Goal: Navigation & Orientation: Find specific page/section

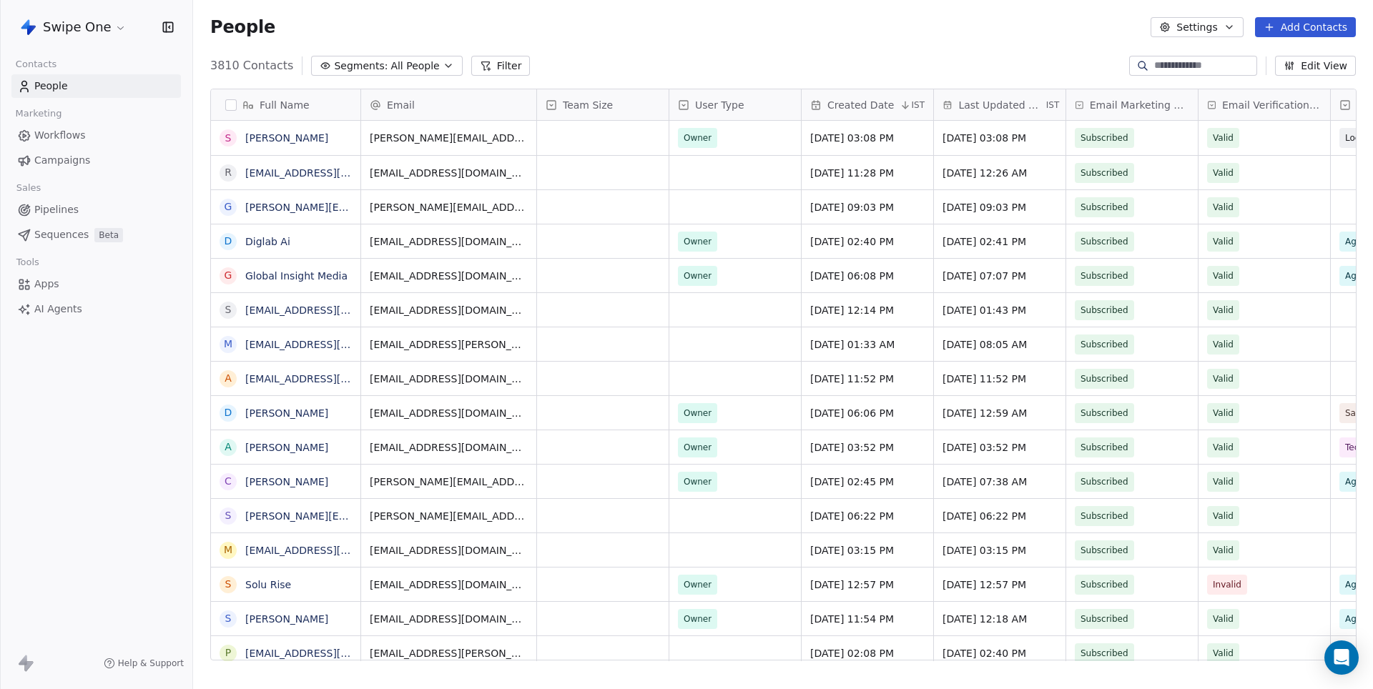
scroll to position [606, 1179]
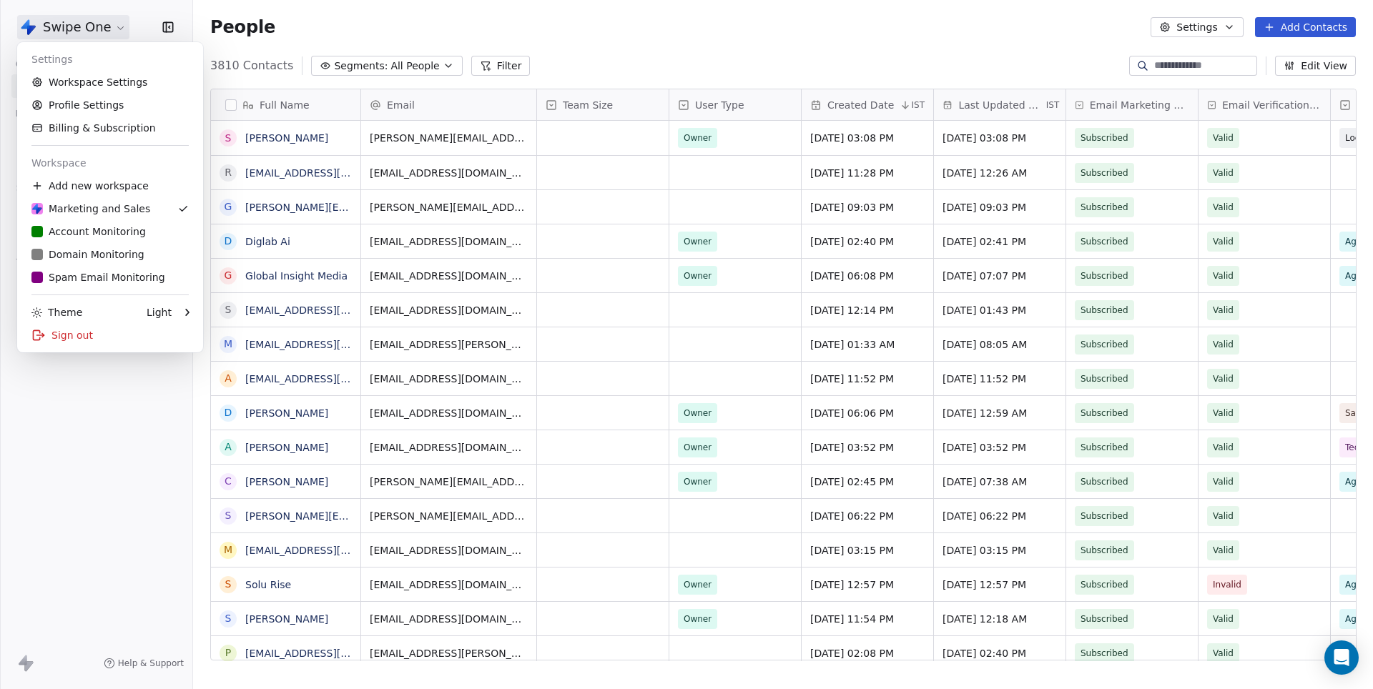
click at [110, 30] on html "Swipe One Contacts People Marketing Workflows Campaigns Sales Pipelines Sequenc…" at bounding box center [686, 344] width 1373 height 689
click at [104, 269] on link "S Spam Email Monitoring" at bounding box center [110, 277] width 174 height 23
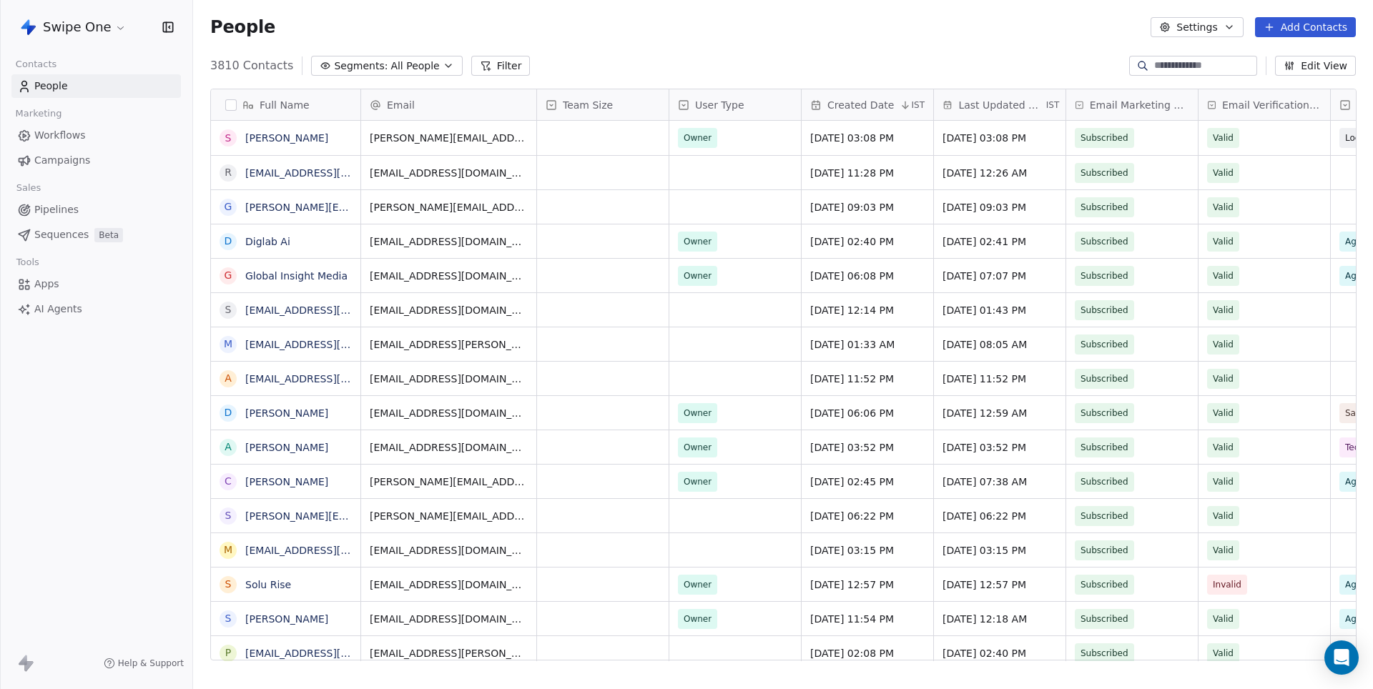
click at [101, 279] on link "Apps" at bounding box center [95, 284] width 169 height 24
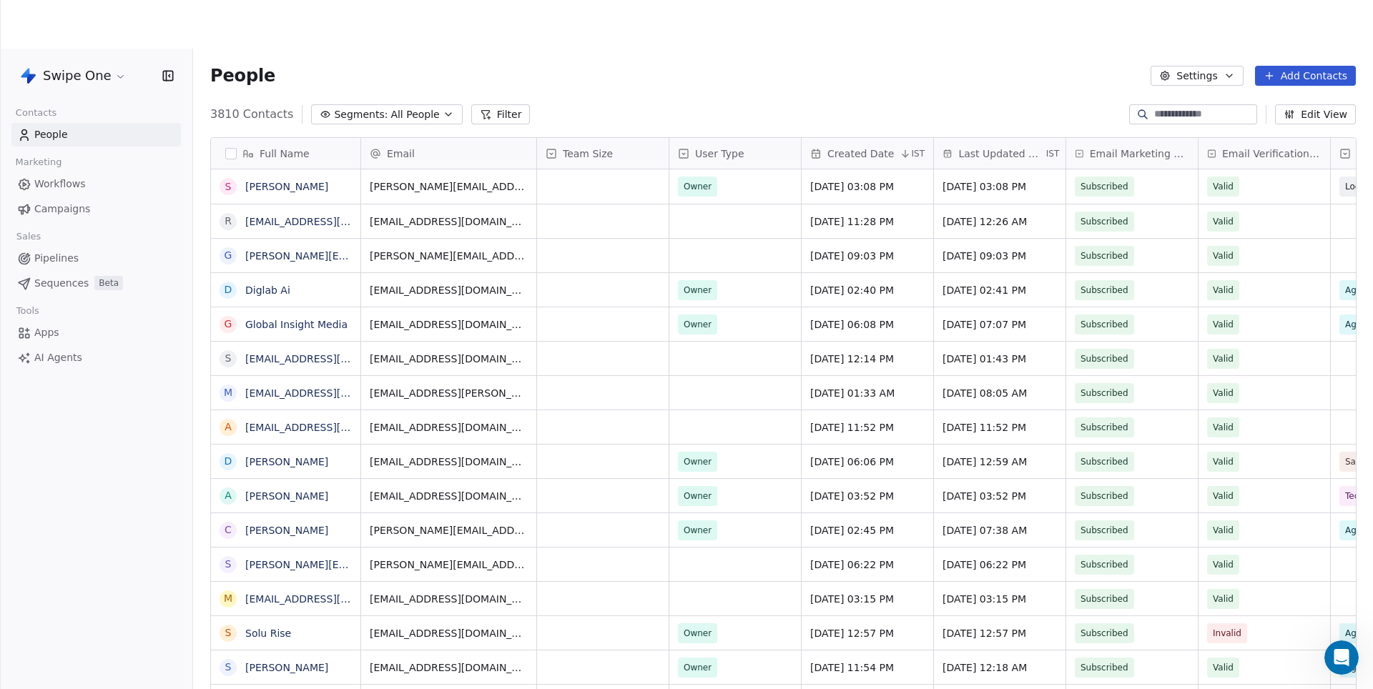
scroll to position [0, 0]
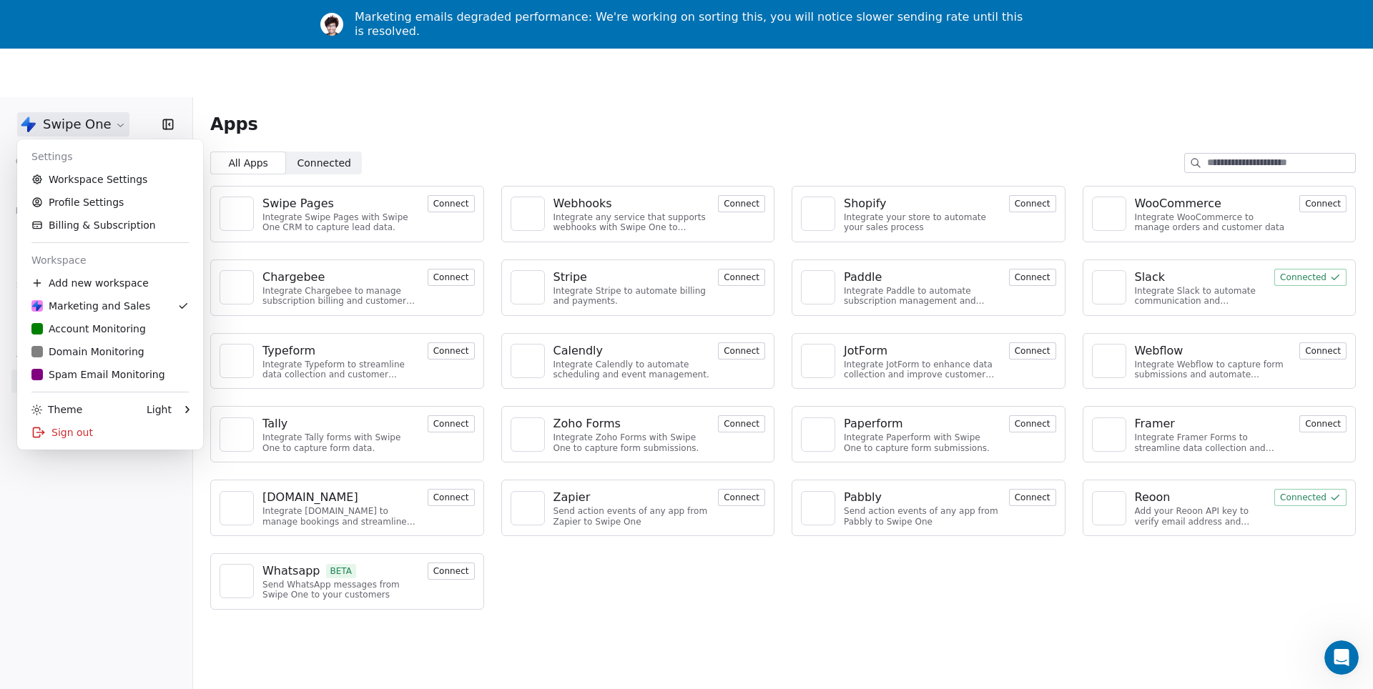
click at [84, 70] on html "Swipe One Contacts People Marketing Workflows Campaigns Sales Pipelines Sequenc…" at bounding box center [686, 393] width 1373 height 786
click at [82, 380] on div "S Spam Email Monitoring" at bounding box center [98, 374] width 134 height 14
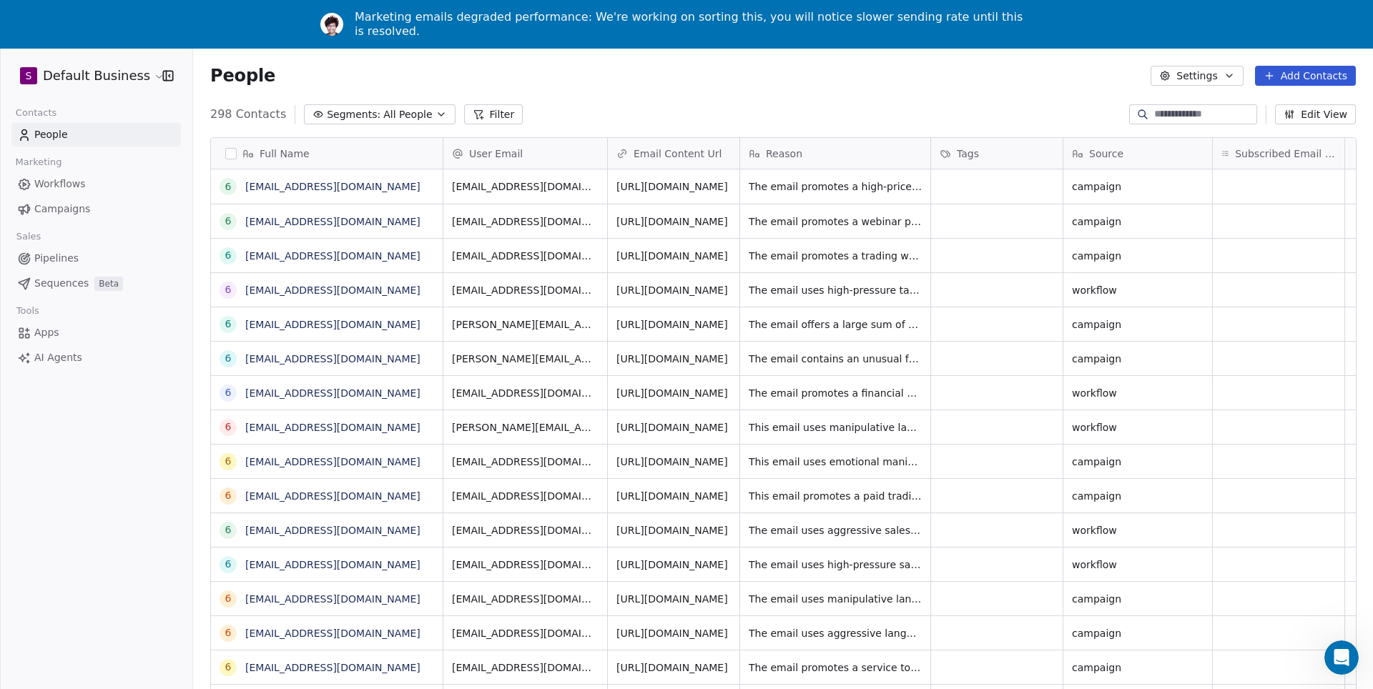
scroll to position [1, 1]
